Goal: Task Accomplishment & Management: Manage account settings

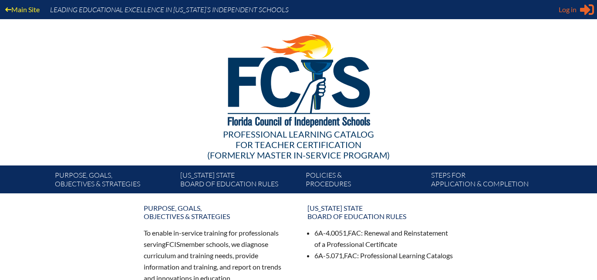
type input "[EMAIL_ADDRESS][DOMAIN_NAME]"
click at [566, 9] on span "Log in" at bounding box center [568, 9] width 18 height 10
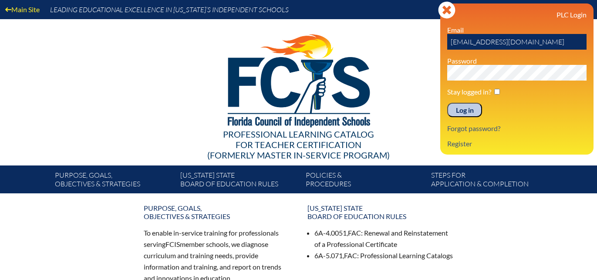
click at [470, 111] on input "Log in" at bounding box center [464, 110] width 35 height 15
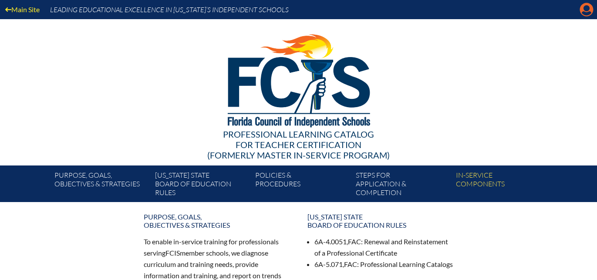
click at [588, 12] on icon "Manage account" at bounding box center [587, 10] width 14 height 14
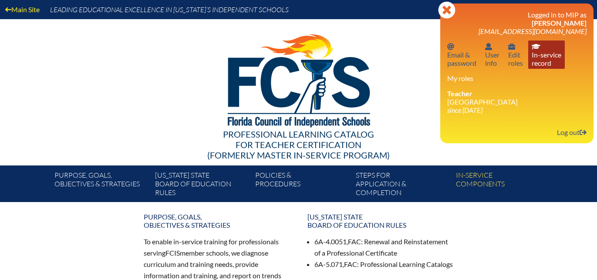
click at [544, 58] on link "In-service record In-service record" at bounding box center [546, 54] width 37 height 28
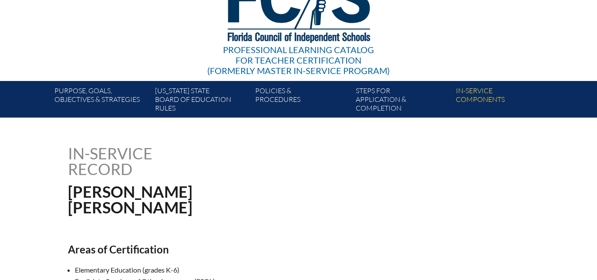
scroll to position [44, 0]
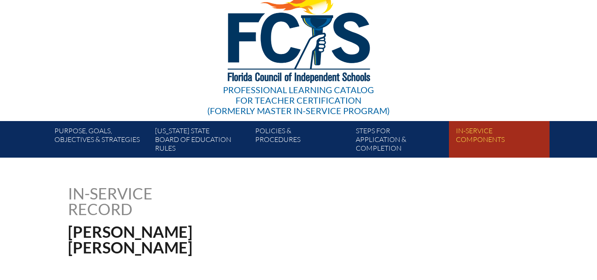
click at [486, 138] on link "In-service components" at bounding box center [502, 141] width 100 height 33
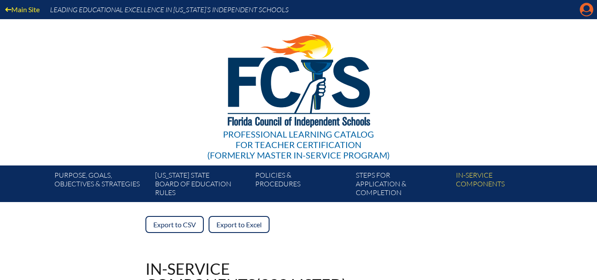
click at [585, 12] on icon "Manage account" at bounding box center [587, 10] width 14 height 14
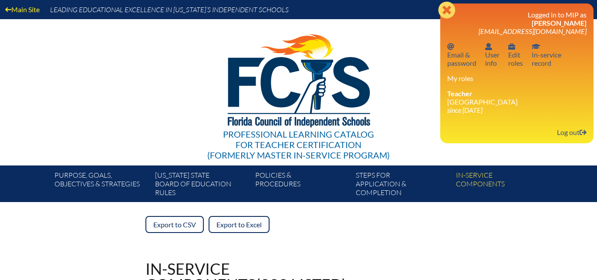
click at [448, 11] on icon "Close" at bounding box center [446, 9] width 17 height 17
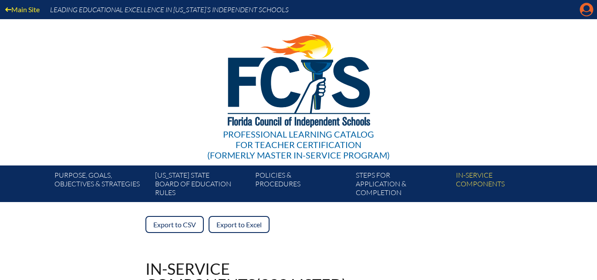
click at [584, 13] on icon "Manage account" at bounding box center [587, 10] width 14 height 14
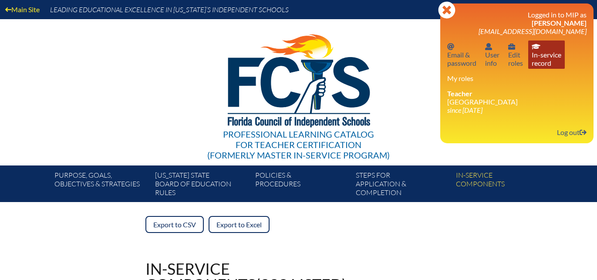
click at [536, 57] on link "In-service record In-service record" at bounding box center [546, 54] width 37 height 28
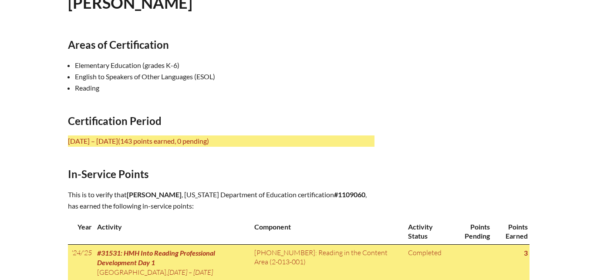
scroll to position [166, 0]
